Goal: Subscribe to service/newsletter

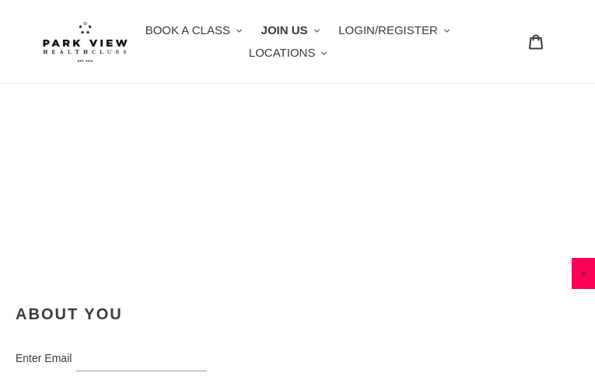
type input "[EMAIL_ADDRESS][DOMAIN_NAME]"
type input "yDiLCgww"
type input "pwfBgzrRzhI"
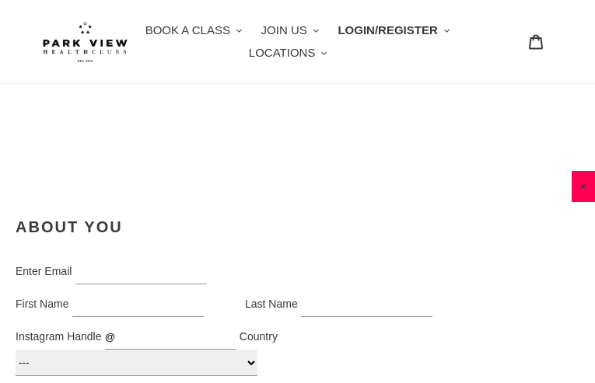
type input "[EMAIL_ADDRESS][DOMAIN_NAME]"
type input "odSkwRVrptPYyRy"
type input "RVzwJgDgPvr"
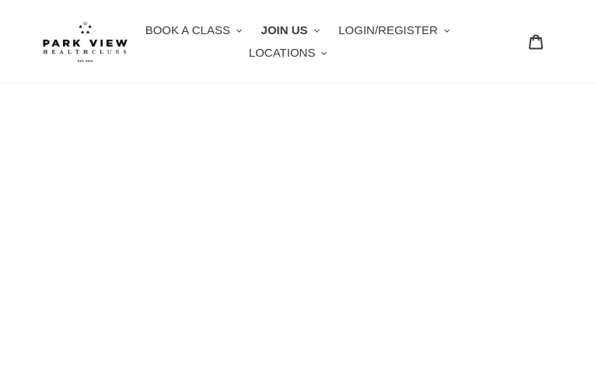
type input "[EMAIL_ADDRESS][DOMAIN_NAME]"
type input "kqjrErRKC"
type input "aRKEYdHzrlnvDMEL"
type input "[EMAIL_ADDRESS][DOMAIN_NAME]"
type input "hfvJdouPigV"
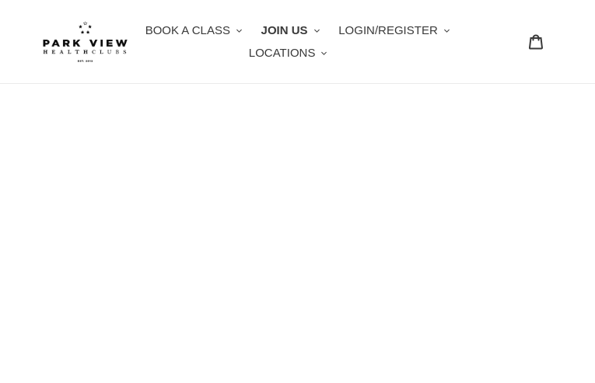
type input "UfKExLHi"
type input "[EMAIL_ADDRESS][DOMAIN_NAME]"
type input "qYXekWarjNTZfGTx"
type input "ELKFVelGZgsLA"
type input "[EMAIL_ADDRESS][DOMAIN_NAME]"
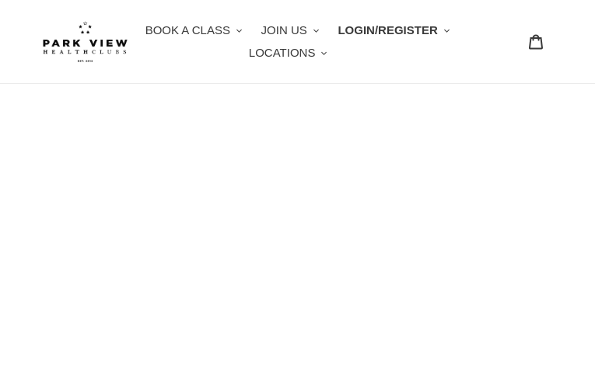
type input "ARIWZfLBjz"
type input "sVgCDdtkGAQRWES"
